Goal: Navigation & Orientation: Find specific page/section

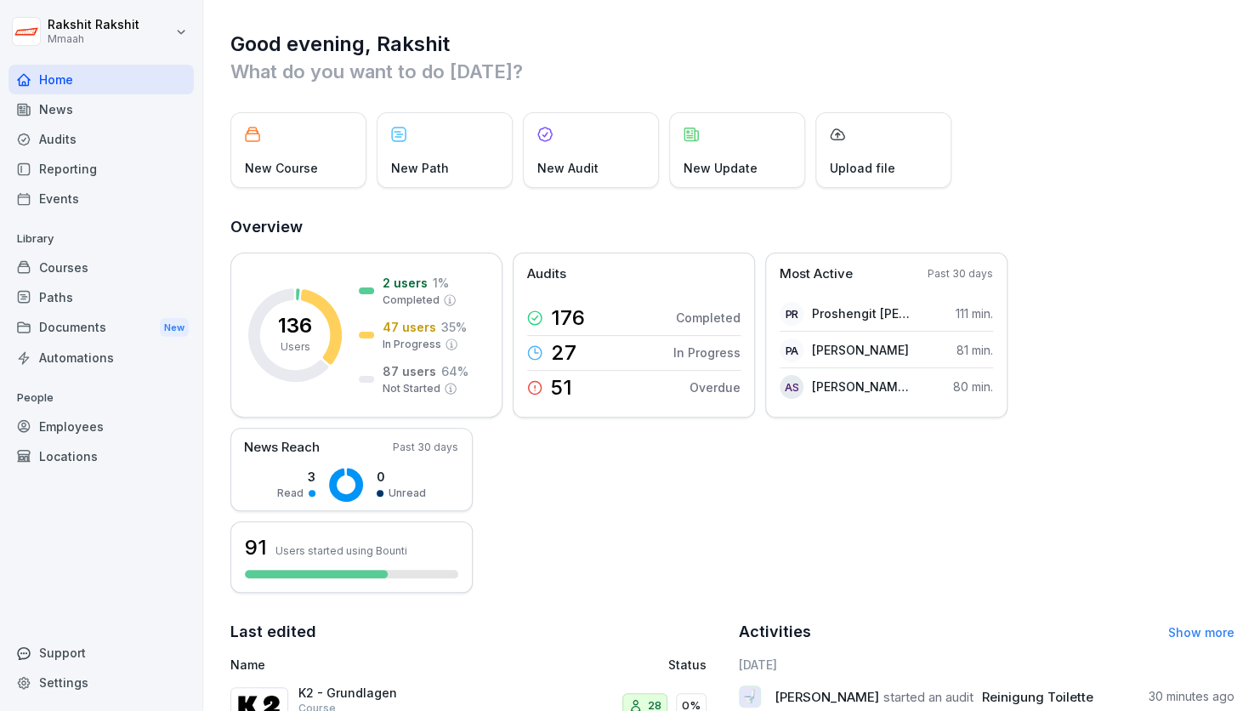
click at [987, 149] on div "New Course New Path New Audit New Update Upload file" at bounding box center [732, 150] width 1004 height 76
click at [134, 86] on div "Home" at bounding box center [100, 80] width 185 height 30
click at [89, 260] on div "Courses" at bounding box center [100, 267] width 185 height 30
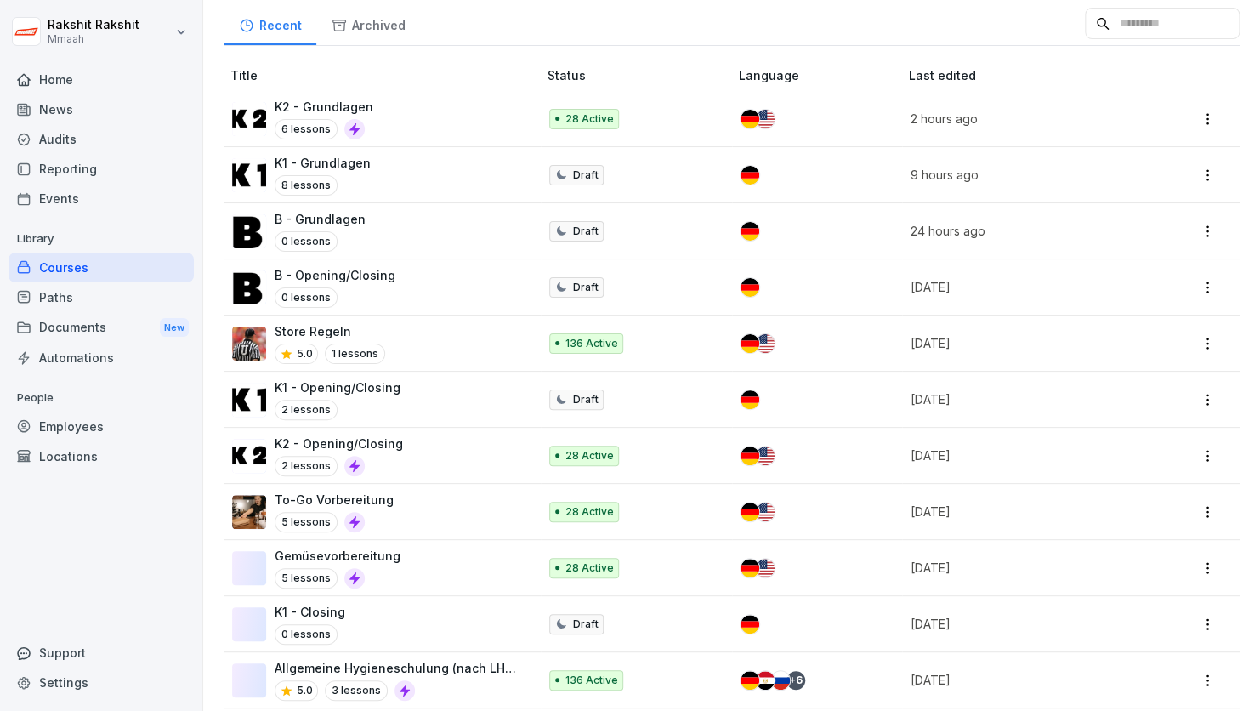
scroll to position [306, 0]
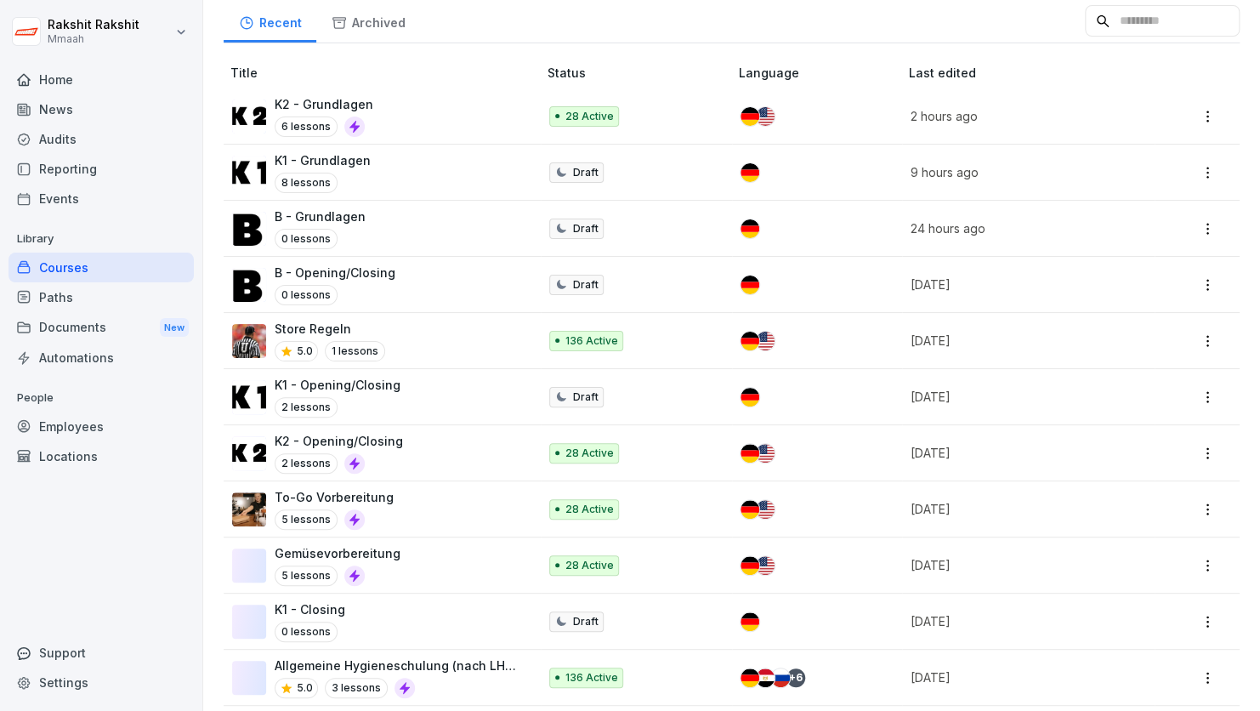
click at [363, 42] on div "Archived" at bounding box center [368, 20] width 104 height 43
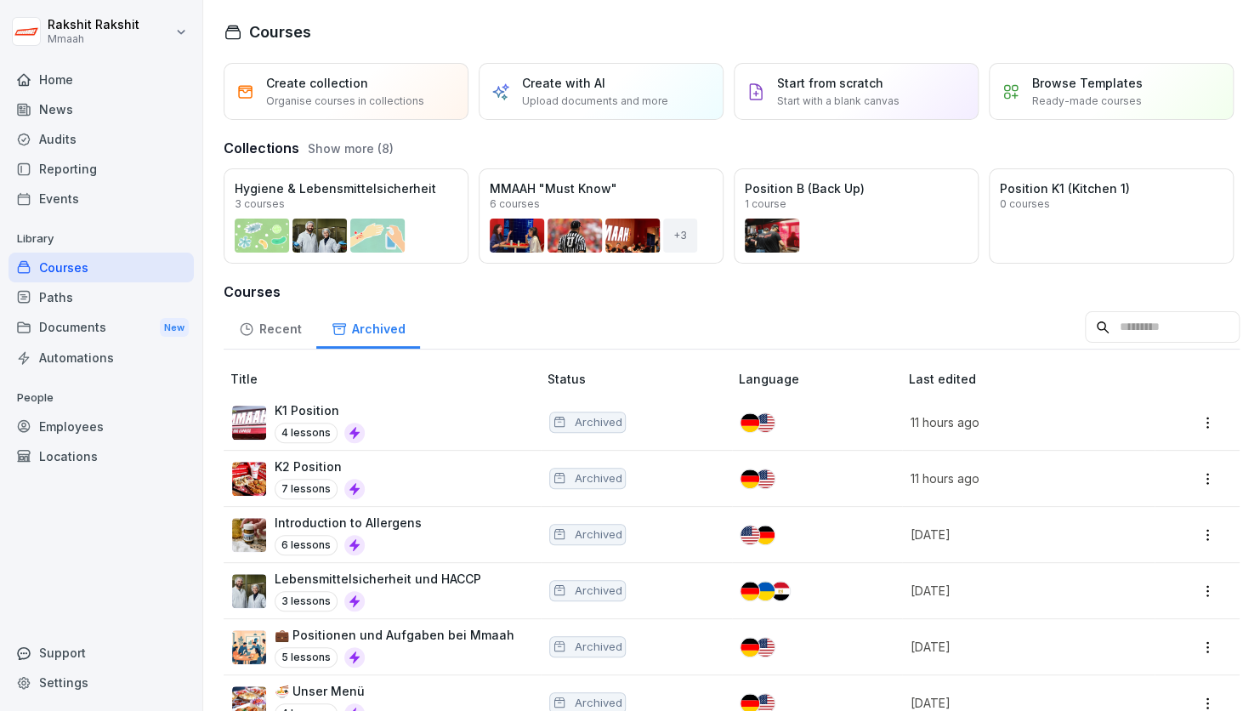
click at [272, 348] on div "Recent" at bounding box center [270, 326] width 93 height 43
